Goal: Information Seeking & Learning: Learn about a topic

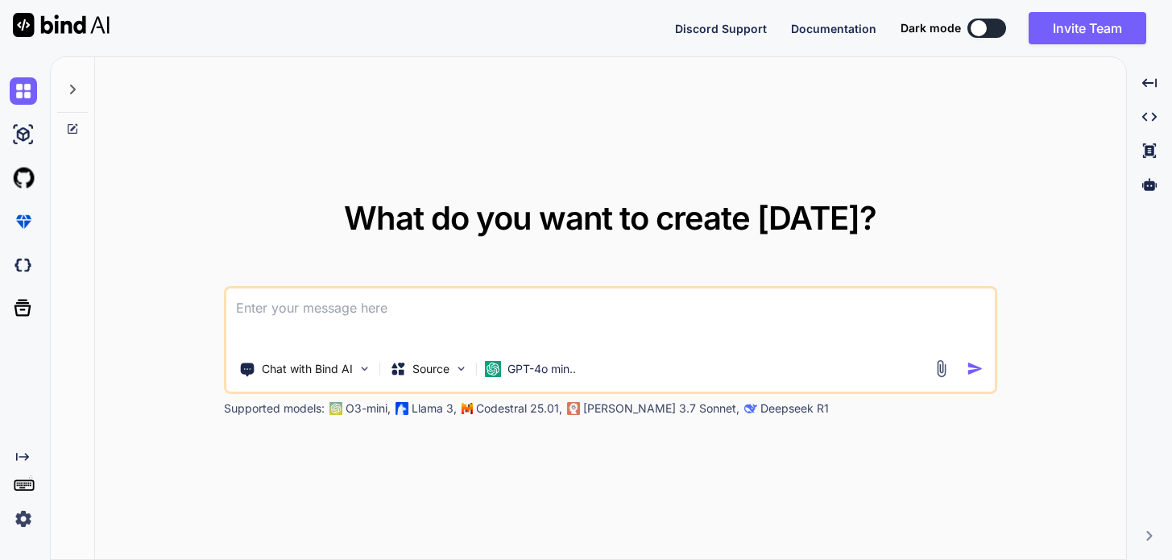
click at [977, 184] on div "What do you want to create [DATE]? Chat with Bind AI Source GPT-4o min.. Suppor…" at bounding box center [610, 308] width 1031 height 503
click at [77, 89] on icon at bounding box center [72, 89] width 13 height 13
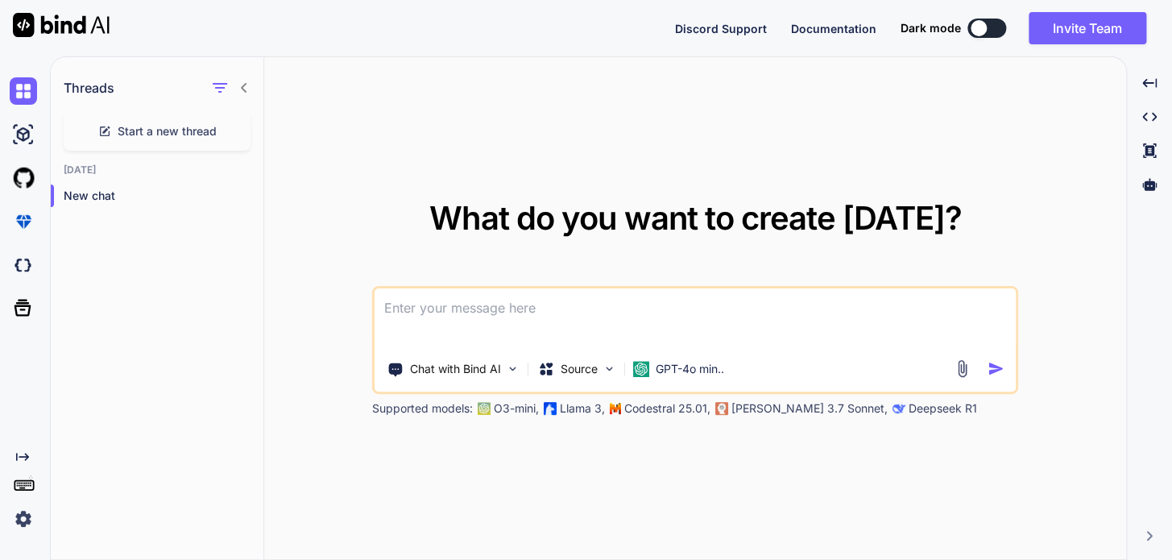
click at [239, 85] on icon at bounding box center [244, 87] width 13 height 13
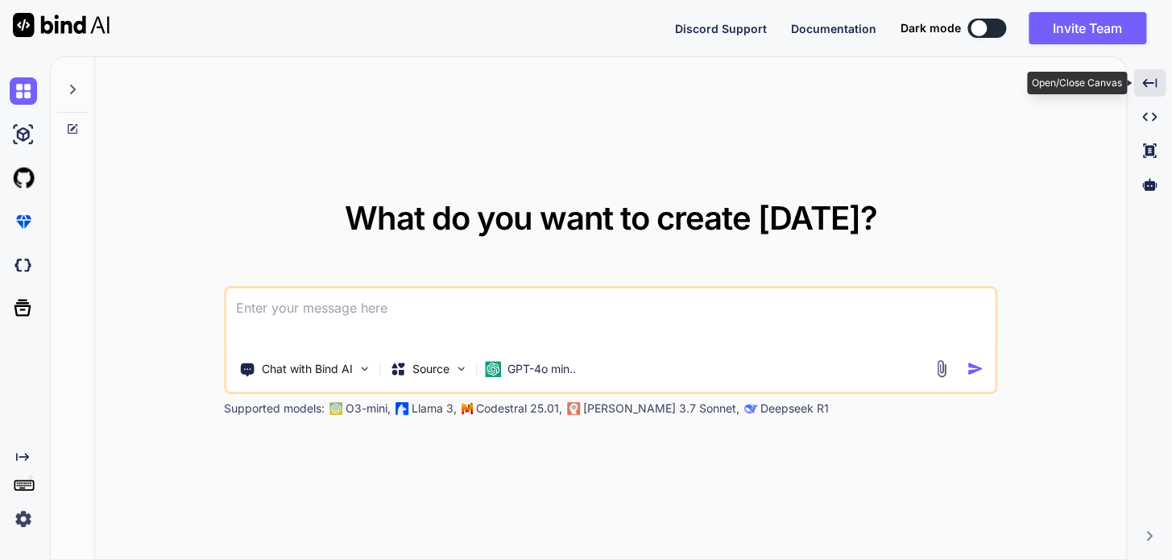
click at [1136, 84] on div "Created with Pixso." at bounding box center [1149, 82] width 32 height 27
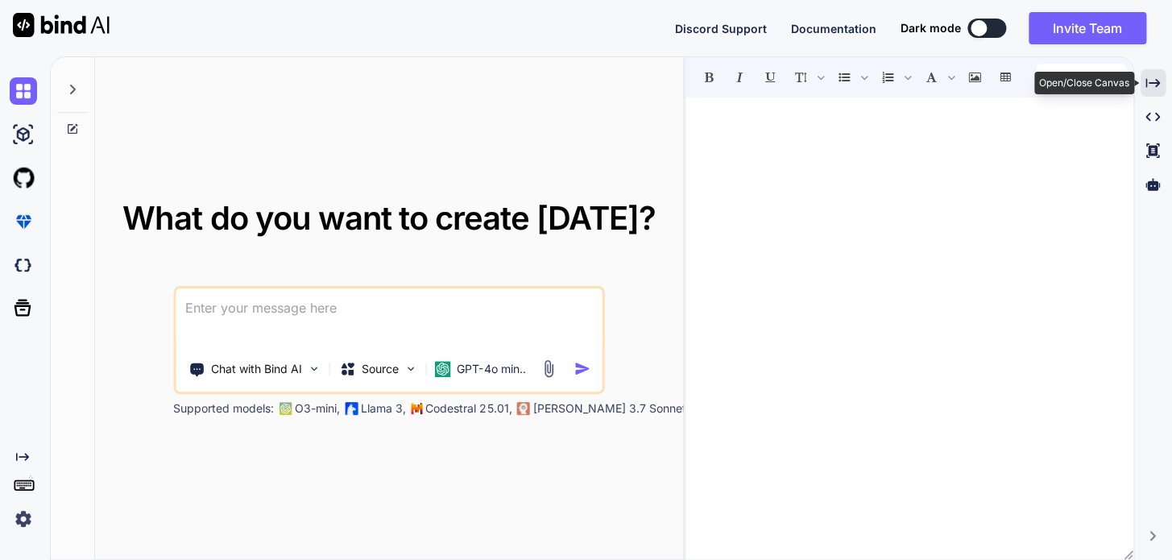
click at [1153, 82] on icon at bounding box center [1152, 82] width 14 height 9
type textarea "x"
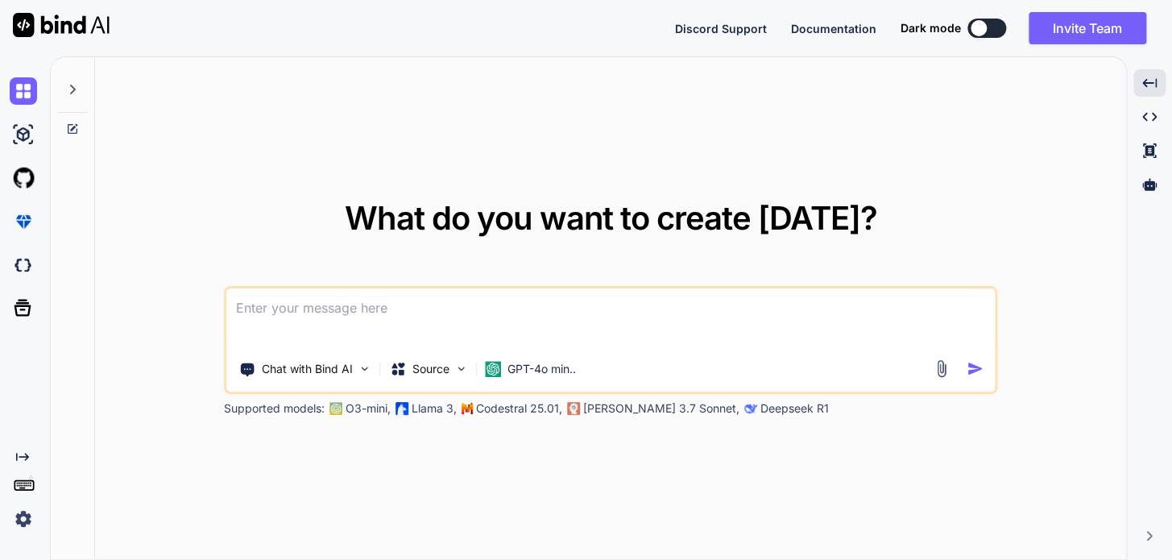
click at [661, 122] on div "What do you want to create [DATE]? Chat with Bind AI Source GPT-4o min.. Suppor…" at bounding box center [610, 308] width 1031 height 503
click at [428, 375] on p "Source" at bounding box center [430, 369] width 37 height 16
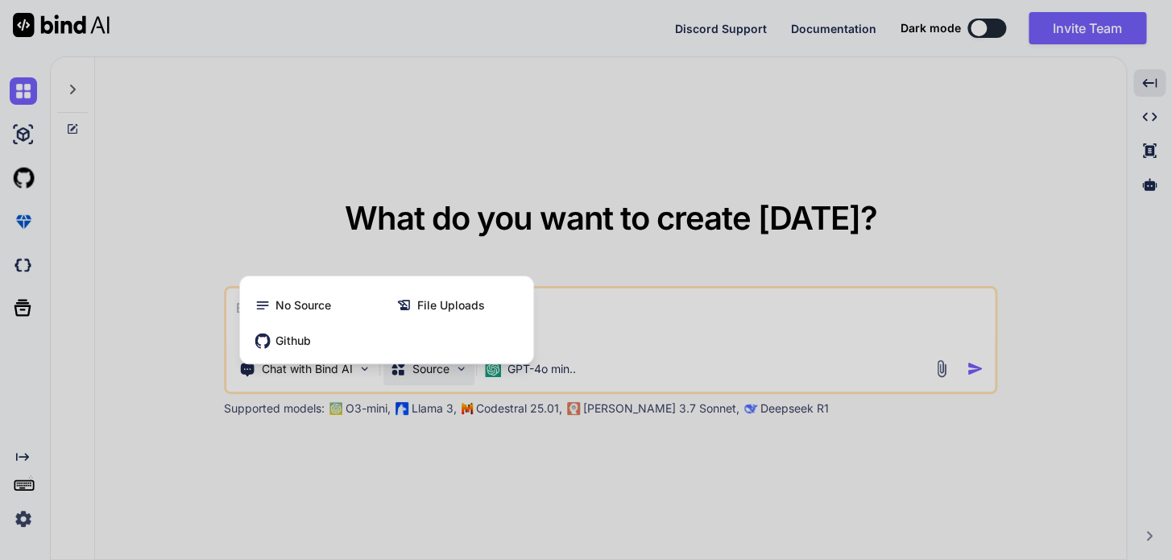
click at [620, 122] on div at bounding box center [586, 280] width 1172 height 560
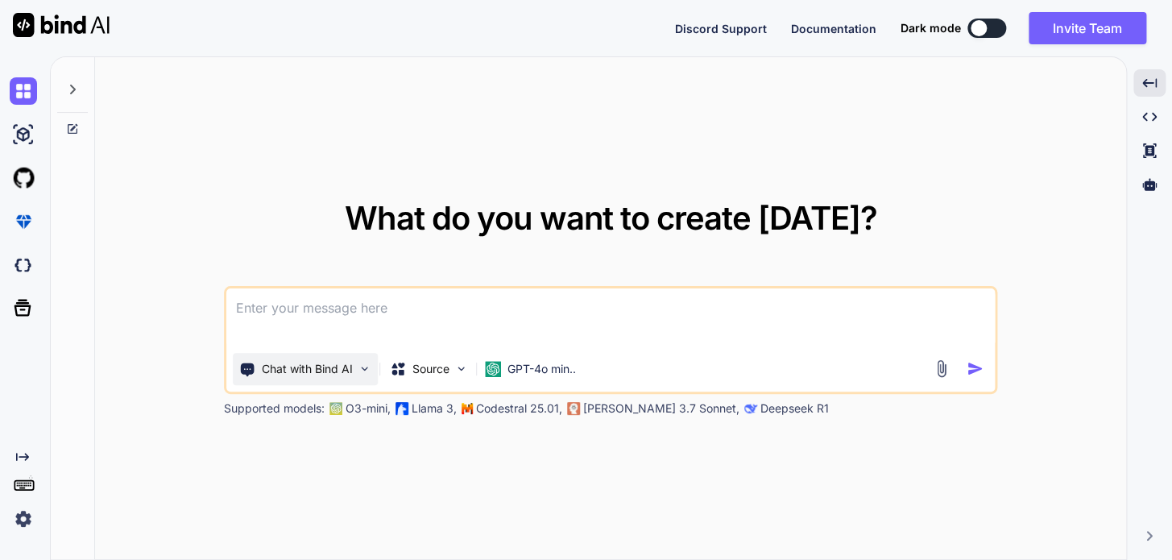
click at [372, 373] on div "Chat with Bind AI" at bounding box center [305, 369] width 145 height 32
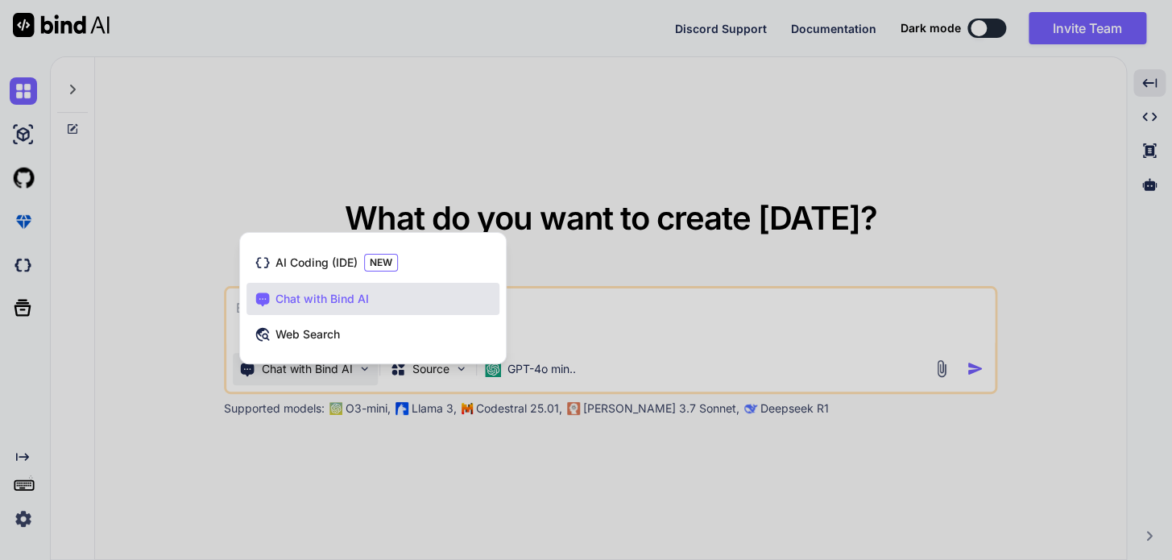
click at [981, 28] on div at bounding box center [586, 280] width 1172 height 560
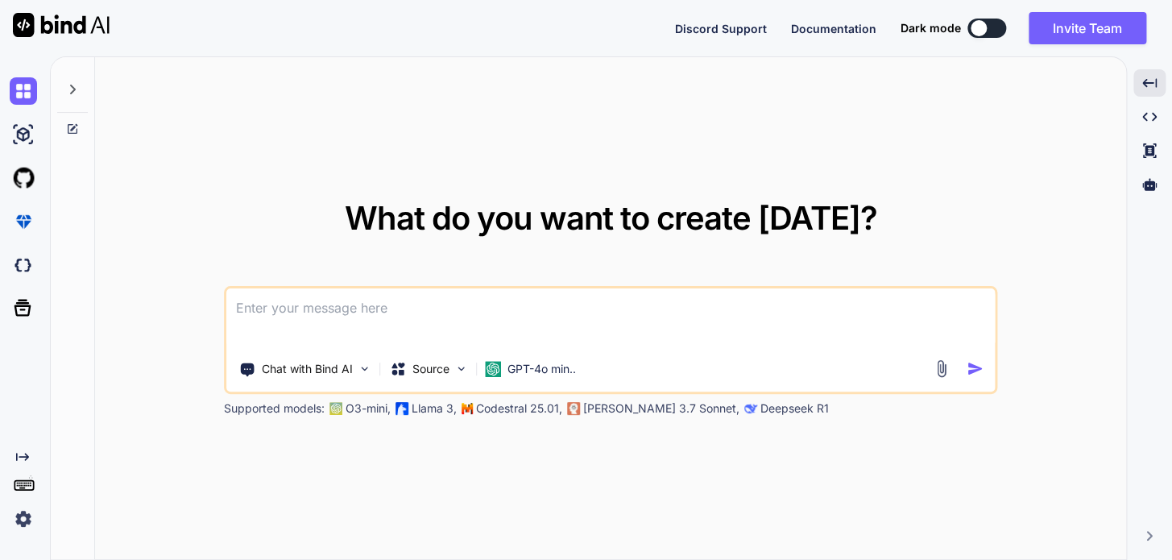
click at [981, 28] on div at bounding box center [979, 28] width 16 height 16
click at [987, 29] on button at bounding box center [986, 28] width 39 height 19
drag, startPoint x: 970, startPoint y: 29, endPoint x: 1039, endPoint y: 31, distance: 69.3
click at [1039, 31] on div "Discord Support Documentation Dark mode Invite Team Created with Pixso." at bounding box center [917, 28] width 484 height 32
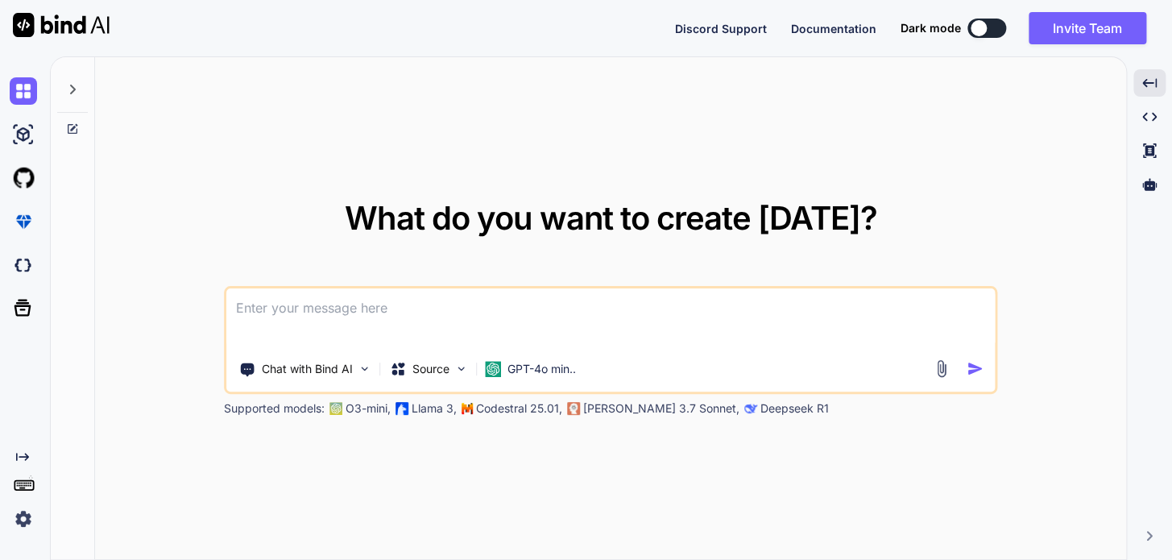
click at [981, 24] on div at bounding box center [979, 28] width 16 height 16
click at [341, 370] on p "Chat with Bind AI" at bounding box center [307, 369] width 91 height 16
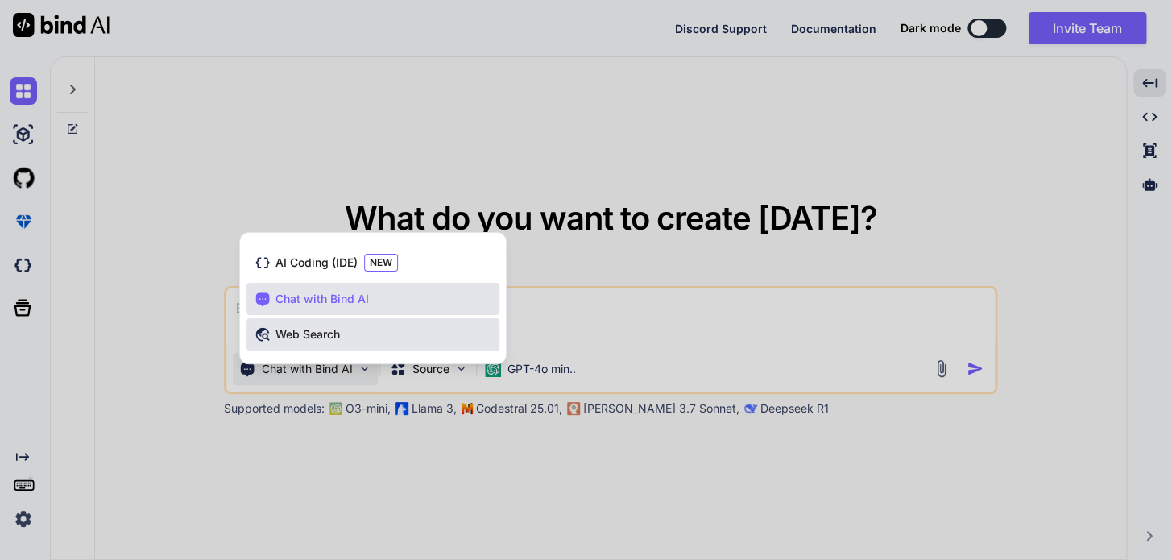
click at [378, 336] on div "Web Search" at bounding box center [372, 334] width 253 height 32
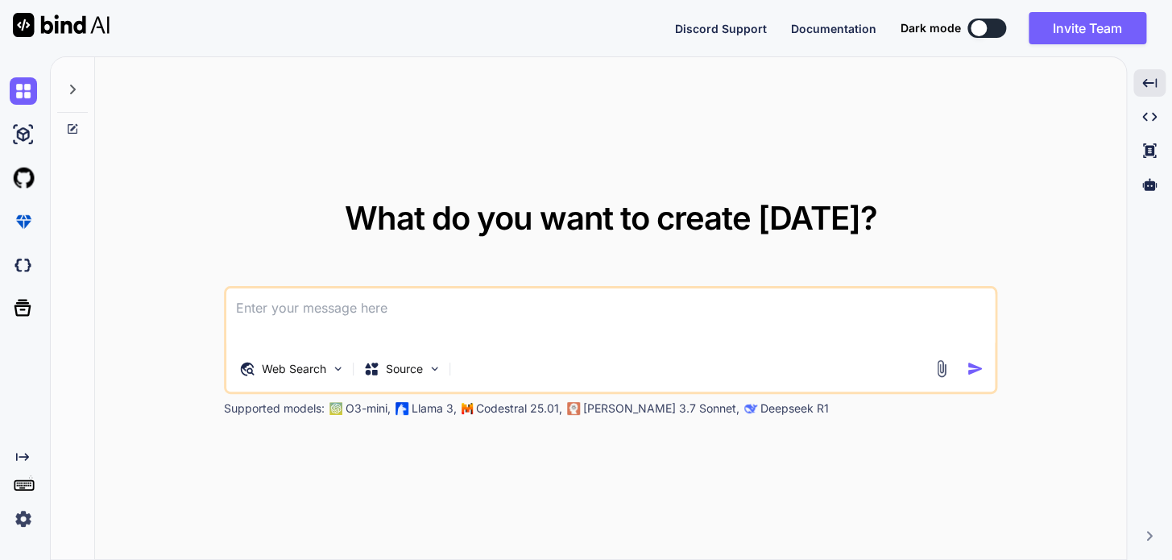
click at [979, 30] on div at bounding box center [979, 28] width 16 height 16
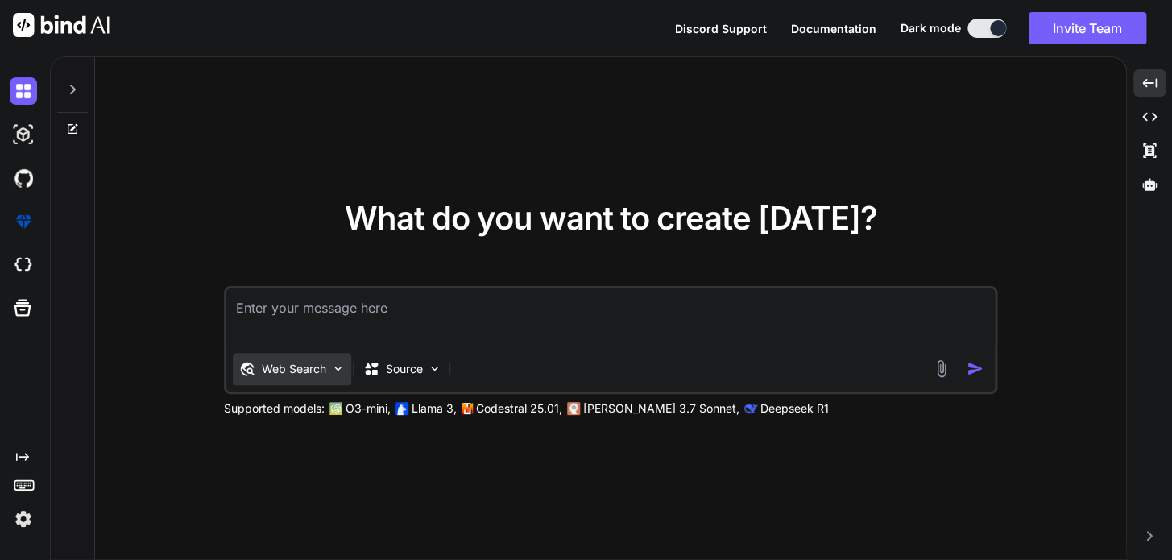
click at [313, 358] on div "Web Search" at bounding box center [292, 369] width 118 height 32
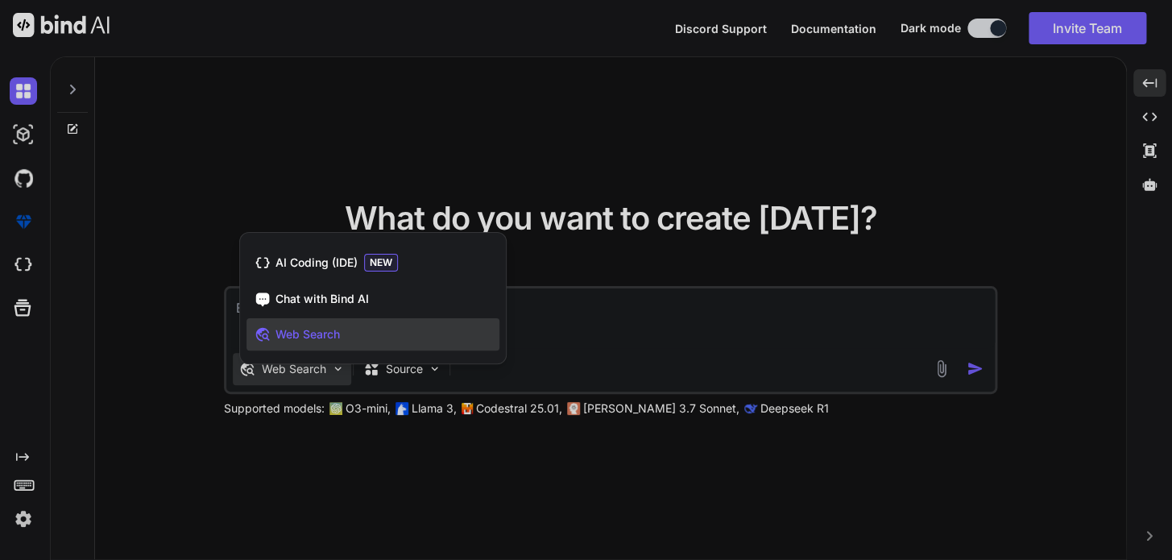
click at [404, 370] on div at bounding box center [586, 280] width 1172 height 560
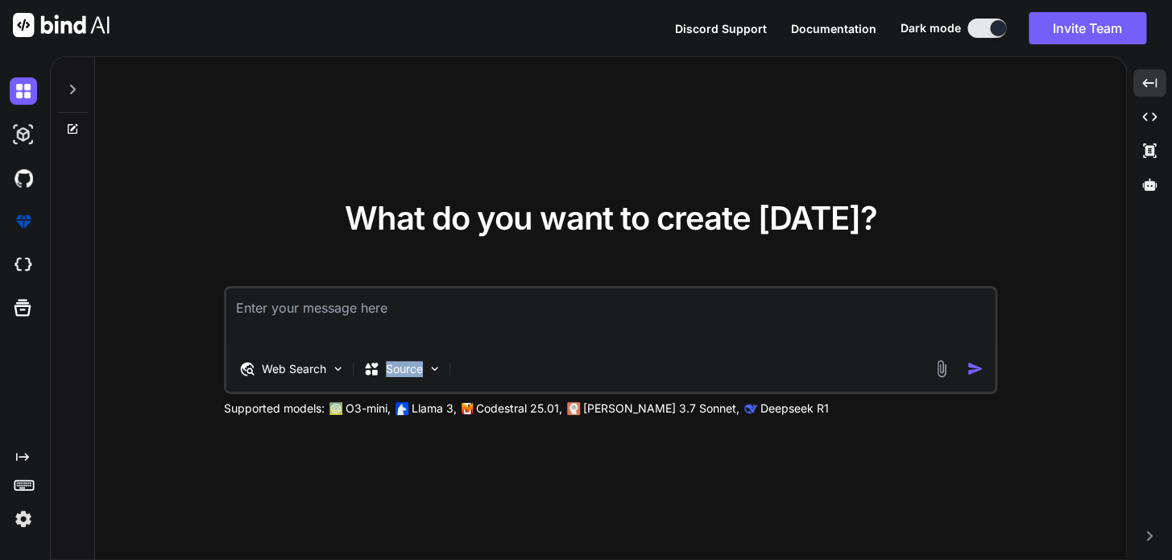
click at [404, 370] on p "Source" at bounding box center [404, 369] width 37 height 16
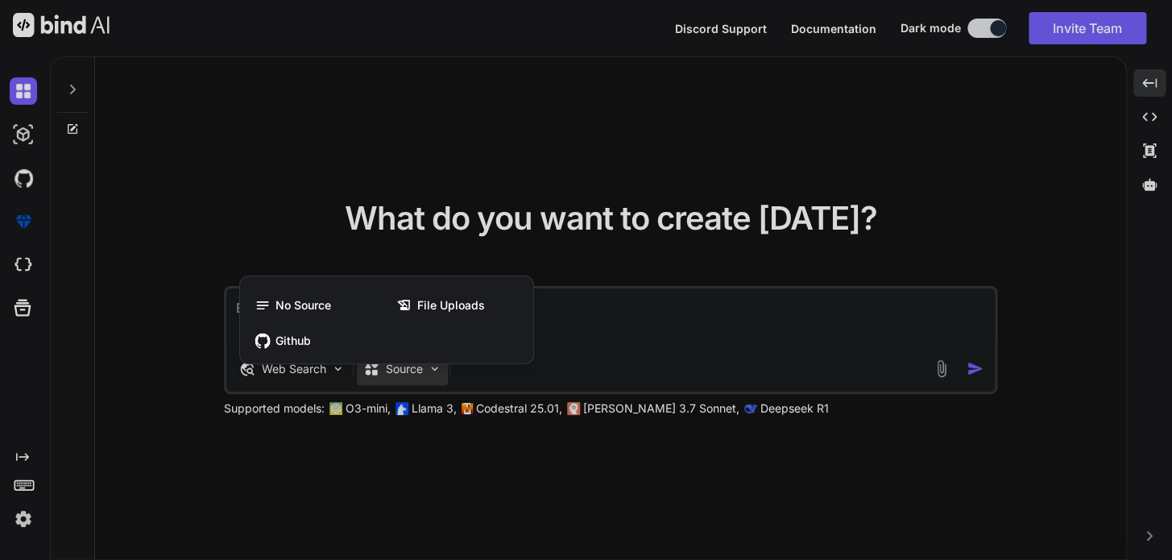
click at [331, 376] on div at bounding box center [586, 280] width 1172 height 560
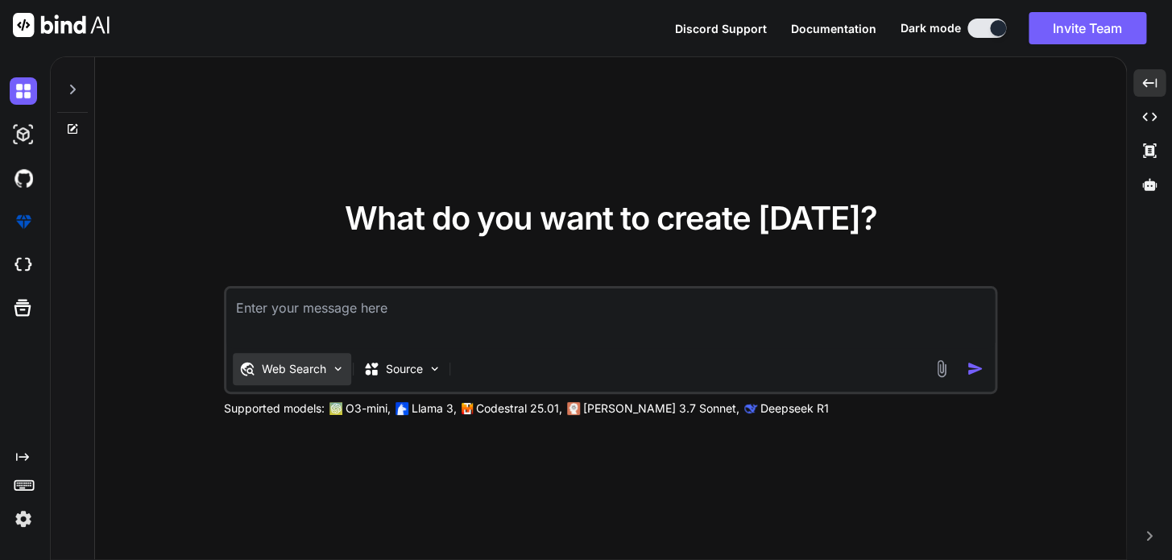
click at [331, 374] on img at bounding box center [338, 369] width 14 height 14
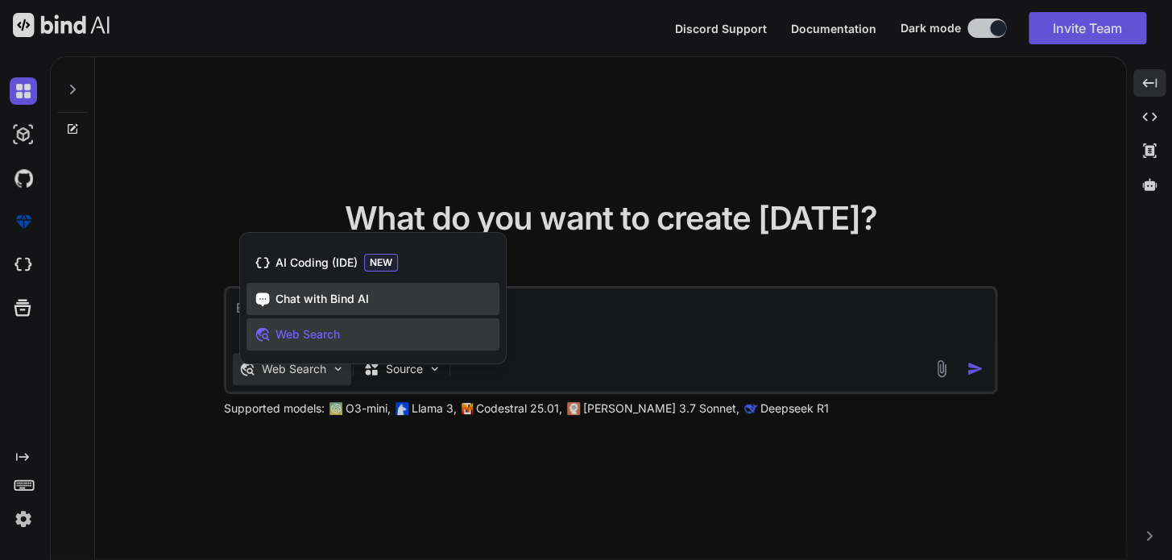
click at [330, 308] on div "Chat with Bind AI" at bounding box center [372, 299] width 253 height 32
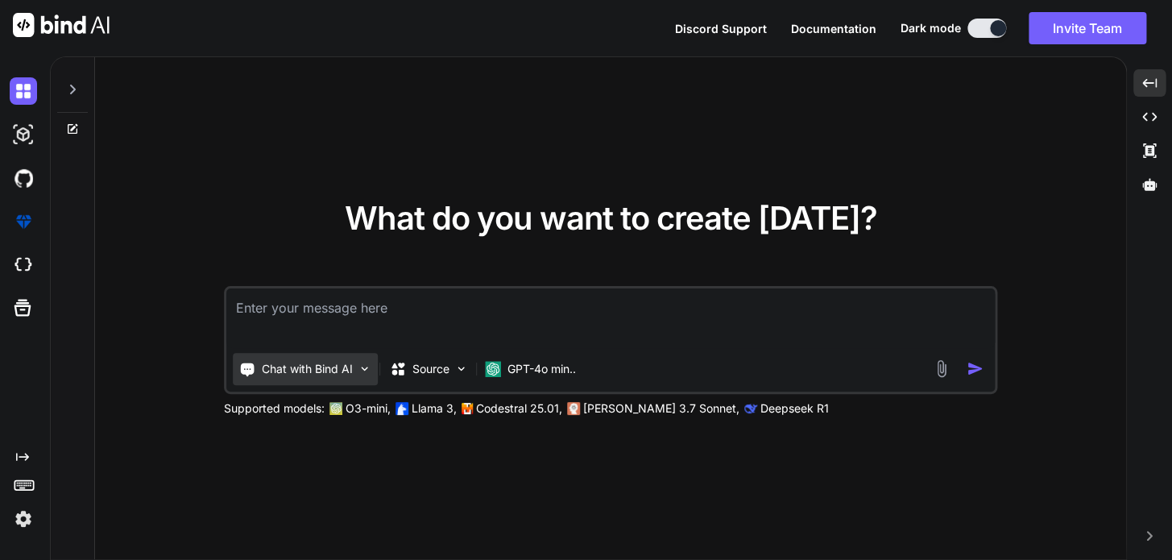
click at [369, 370] on img at bounding box center [365, 369] width 14 height 14
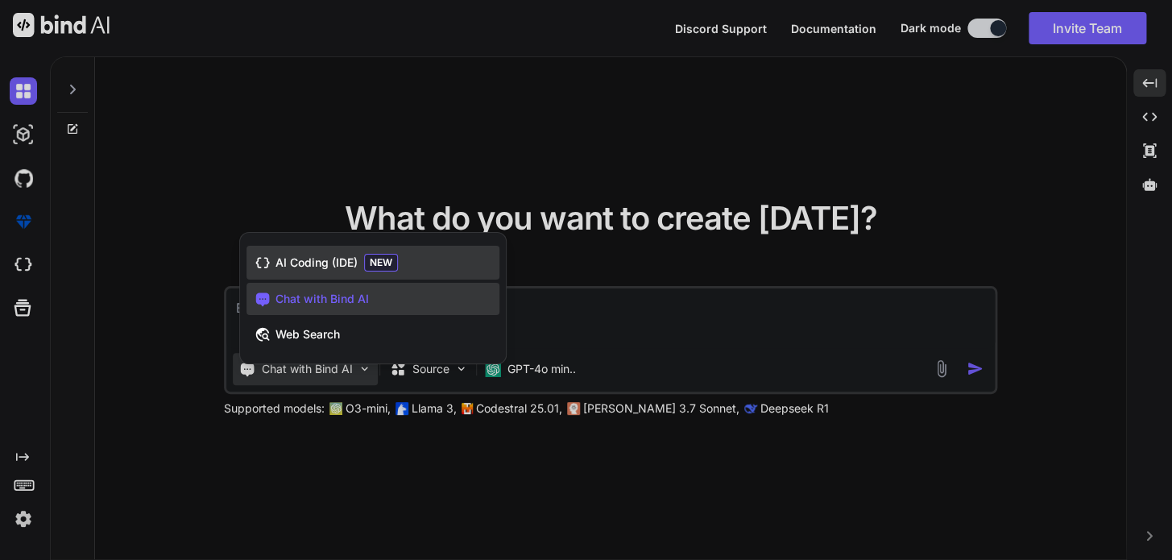
click at [344, 253] on div "AI Coding (IDE) NEW" at bounding box center [372, 263] width 253 height 34
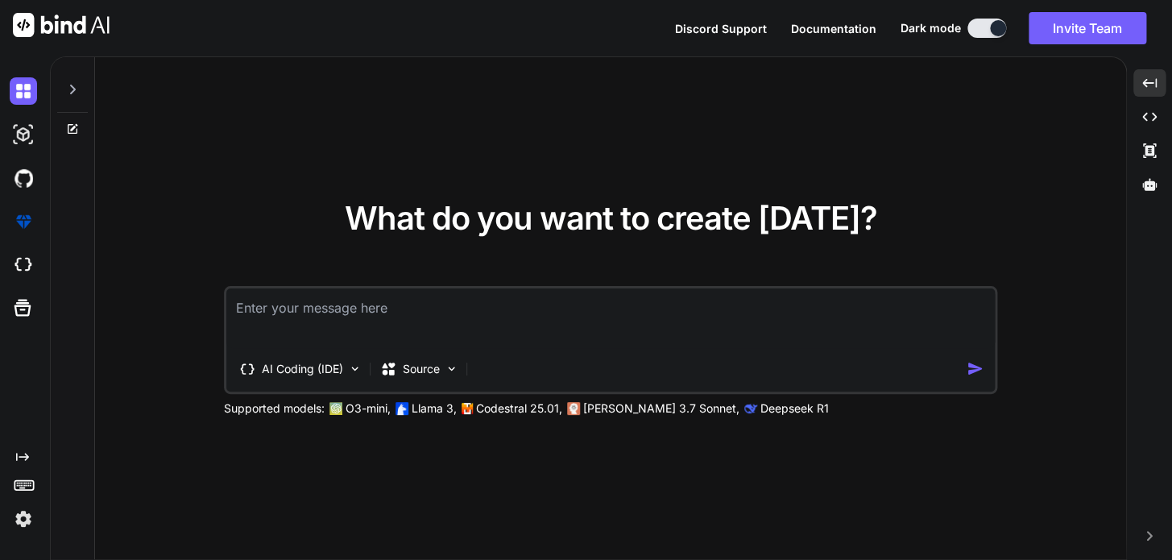
click at [726, 357] on div "AI Coding (IDE) Source" at bounding box center [596, 369] width 740 height 32
click at [830, 191] on div "What do you want to create [DATE]? AI Coding (IDE) Source Supported models: O3-…" at bounding box center [610, 308] width 1031 height 503
click at [1034, 394] on div "What do you want to create [DATE]? AI Coding (IDE) Source Supported models: O3-…" at bounding box center [610, 308] width 1031 height 503
